Goal: Task Accomplishment & Management: Manage account settings

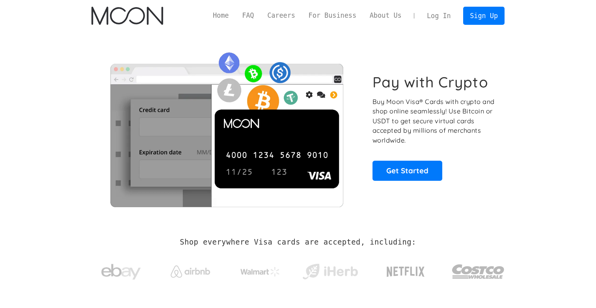
click at [445, 16] on link "Log In" at bounding box center [438, 15] width 37 height 17
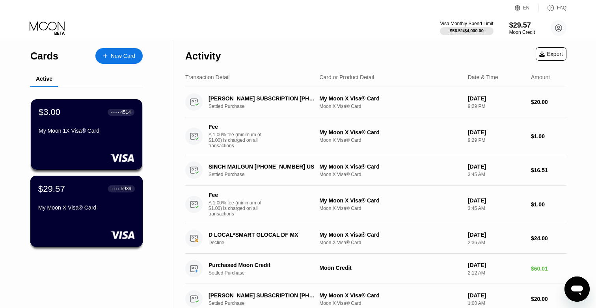
click at [95, 197] on div "$29.57 ● ● ● ● 5939 My Moon X Visa® Card" at bounding box center [86, 199] width 97 height 30
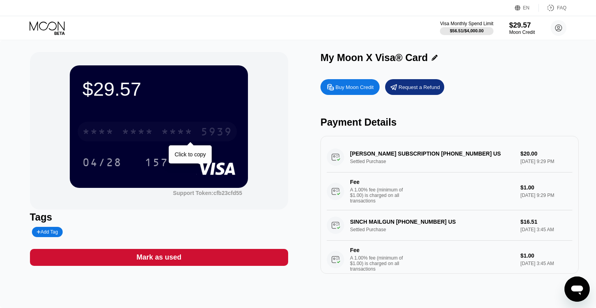
click at [208, 127] on div "5939" at bounding box center [217, 133] width 32 height 13
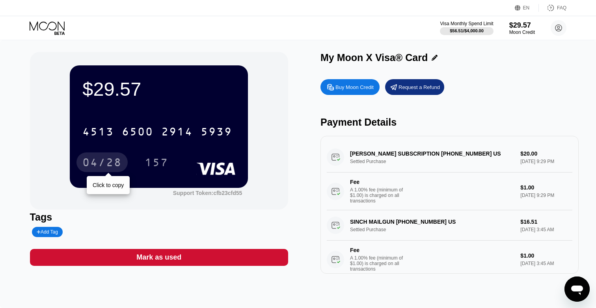
click at [107, 162] on div "04/28" at bounding box center [101, 163] width 39 height 13
